Goal: Find specific page/section: Find specific page/section

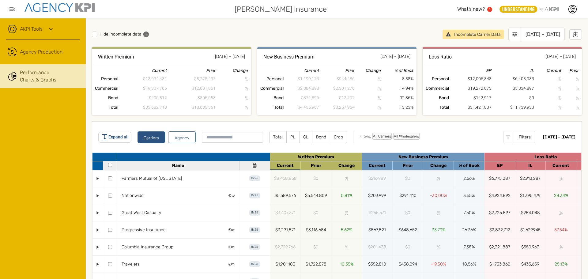
click at [34, 68] on link "Performance Charts & Graphs" at bounding box center [43, 76] width 86 height 24
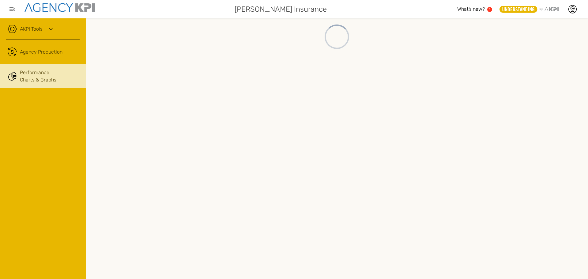
click at [44, 31] on div "AKPI Tools" at bounding box center [42, 31] width 73 height 15
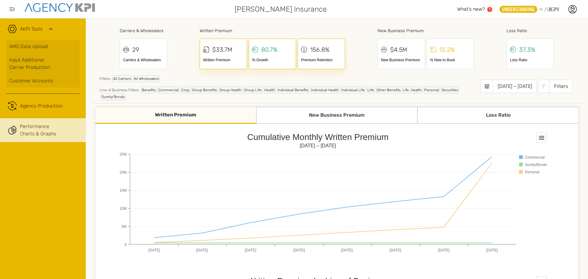
click at [558, 86] on div "Filters" at bounding box center [561, 86] width 24 height 13
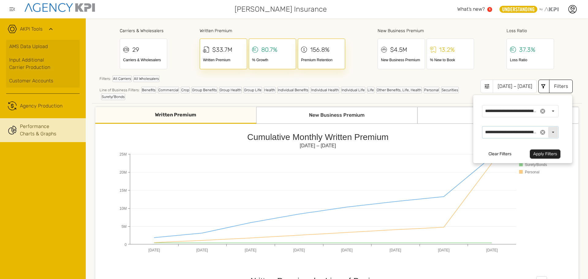
click at [538, 132] on span at bounding box center [542, 132] width 10 height 10
click at [549, 114] on div "Select" at bounding box center [553, 111] width 10 height 11
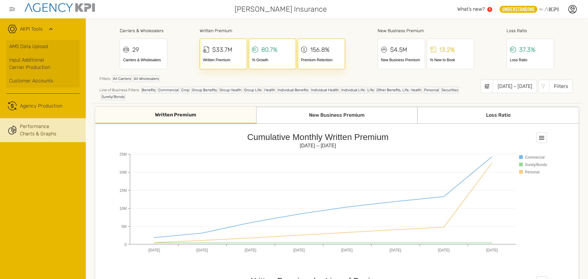
click at [371, 81] on div "Filters: All Carriers All Wholesalers" at bounding box center [290, 80] width 381 height 10
click at [168, 91] on div "Commercial" at bounding box center [168, 90] width 21 height 7
click at [164, 91] on div "Commercial" at bounding box center [168, 90] width 21 height 7
click at [555, 86] on div "Filters" at bounding box center [561, 86] width 24 height 13
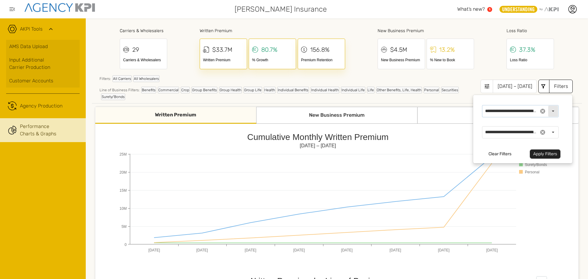
click at [549, 111] on div "Select" at bounding box center [553, 111] width 10 height 11
click at [427, 81] on div "Filters: All Carriers All Wholesalers" at bounding box center [290, 80] width 381 height 10
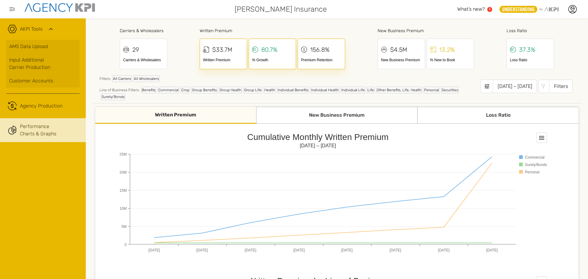
click at [541, 86] on icon at bounding box center [543, 86] width 6 height 6
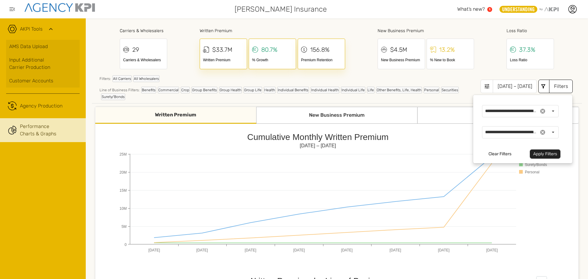
click at [499, 156] on button "Clear Filters" at bounding box center [500, 153] width 30 height 9
click at [498, 154] on button "Clear Filters" at bounding box center [500, 153] width 30 height 9
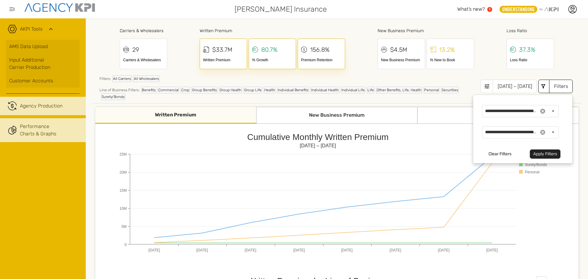
click at [24, 109] on span "Agency Production" at bounding box center [41, 105] width 43 height 7
